Goal: Task Accomplishment & Management: Manage account settings

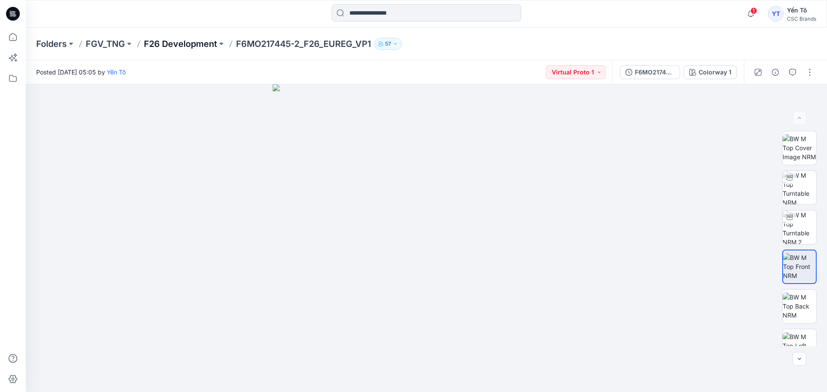
click at [178, 42] on p "F26 Development" at bounding box center [180, 44] width 73 height 12
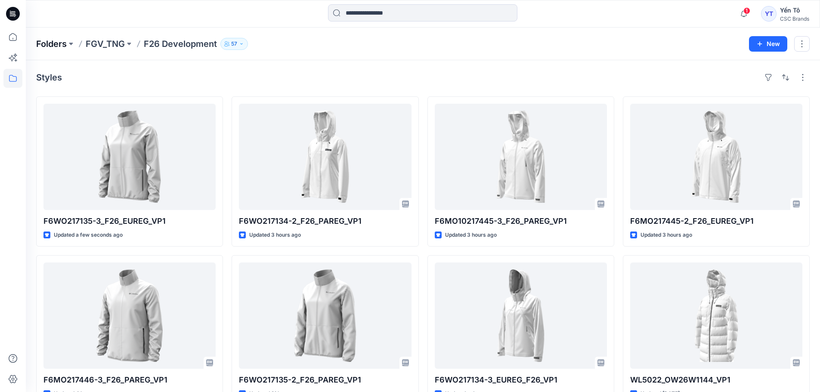
click at [57, 44] on p "Folders" at bounding box center [51, 44] width 31 height 12
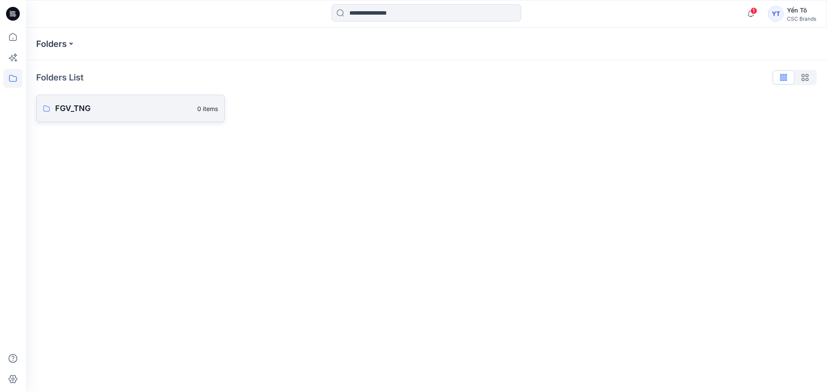
click at [116, 108] on p "FGV_TNG" at bounding box center [123, 108] width 137 height 12
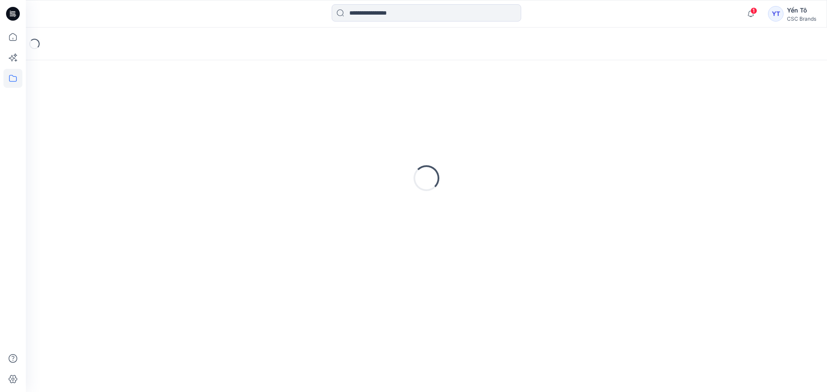
click at [116, 108] on div "Loading..." at bounding box center [426, 178] width 780 height 215
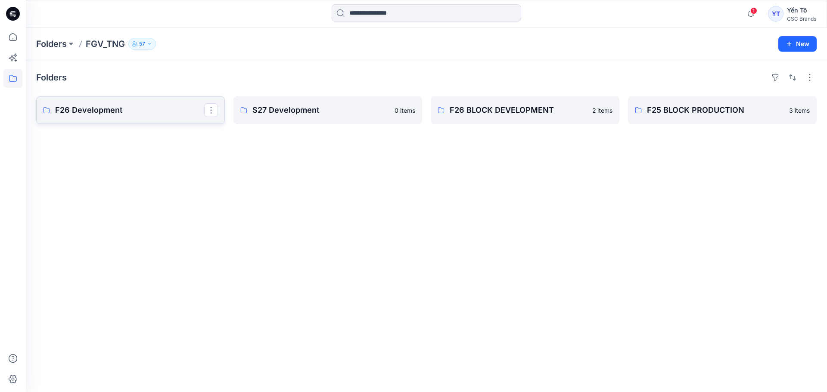
click at [135, 111] on p "F26 Development" at bounding box center [129, 110] width 149 height 12
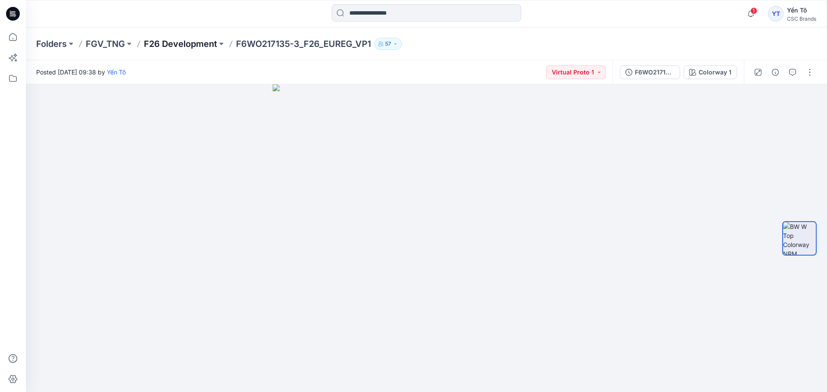
click at [190, 44] on p "F26 Development" at bounding box center [180, 44] width 73 height 12
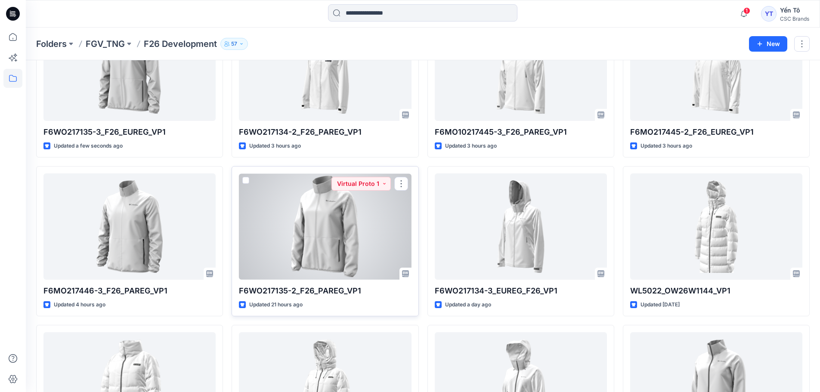
scroll to position [43, 0]
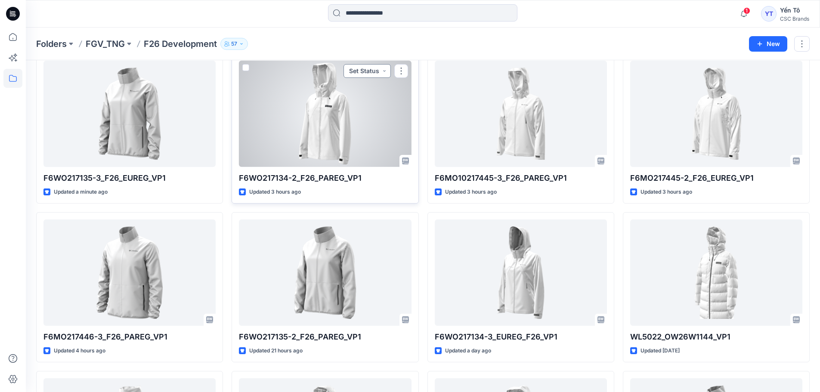
click at [378, 74] on button "Set Status" at bounding box center [367, 71] width 47 height 14
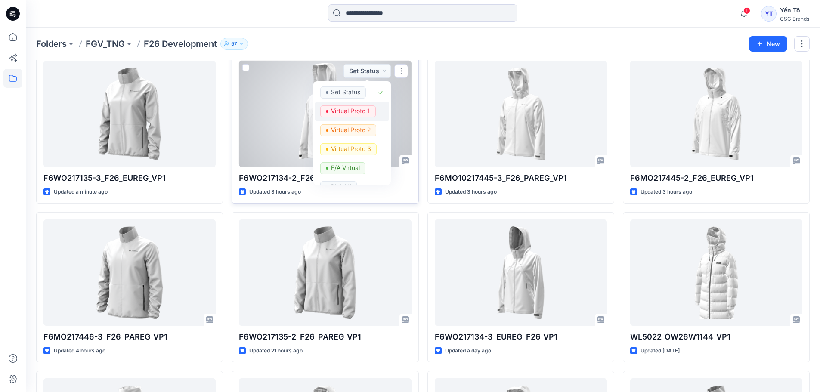
click at [351, 109] on p "Virtual Proto 1" at bounding box center [350, 110] width 39 height 11
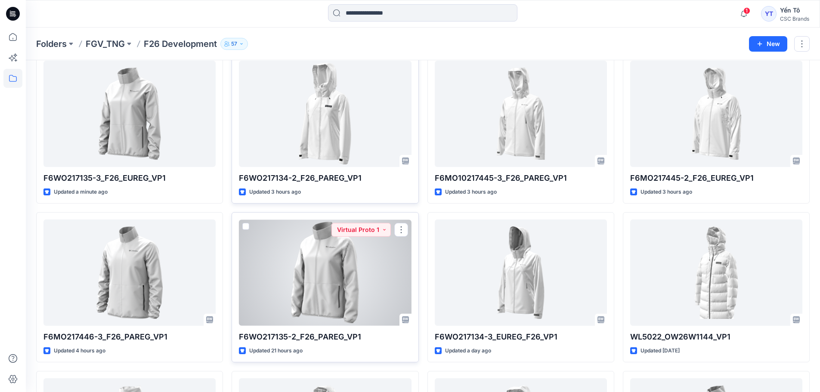
click at [326, 286] on div at bounding box center [325, 273] width 172 height 106
